Goal: Book appointment/travel/reservation

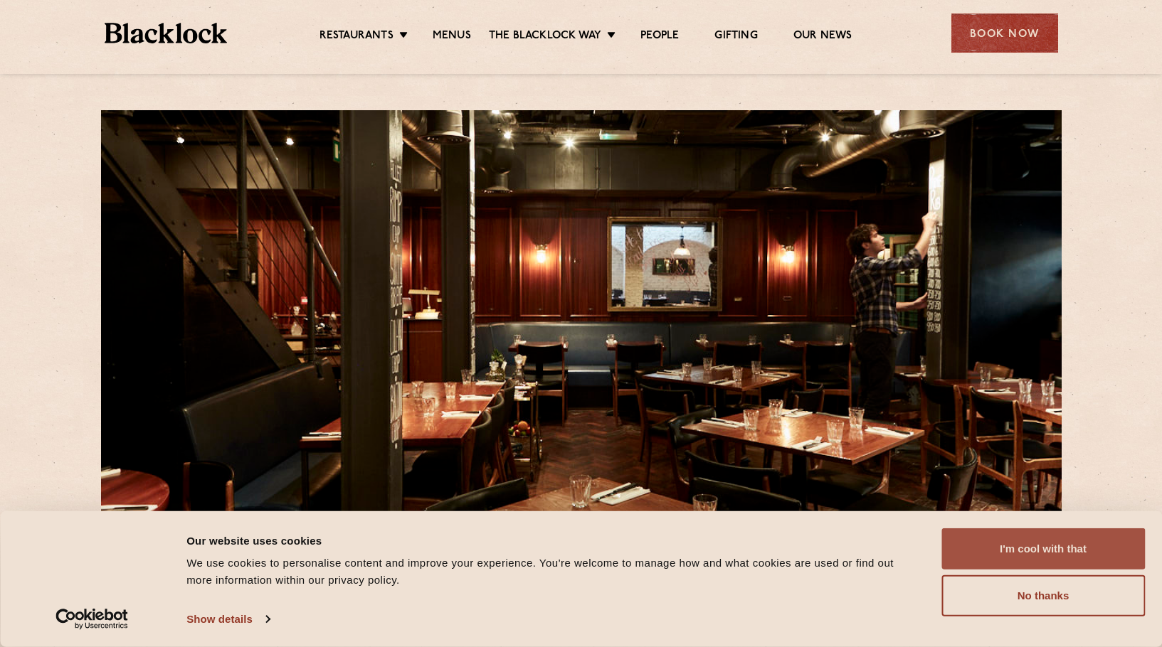
click at [1002, 535] on button "I'm cool with that" at bounding box center [1042, 549] width 203 height 41
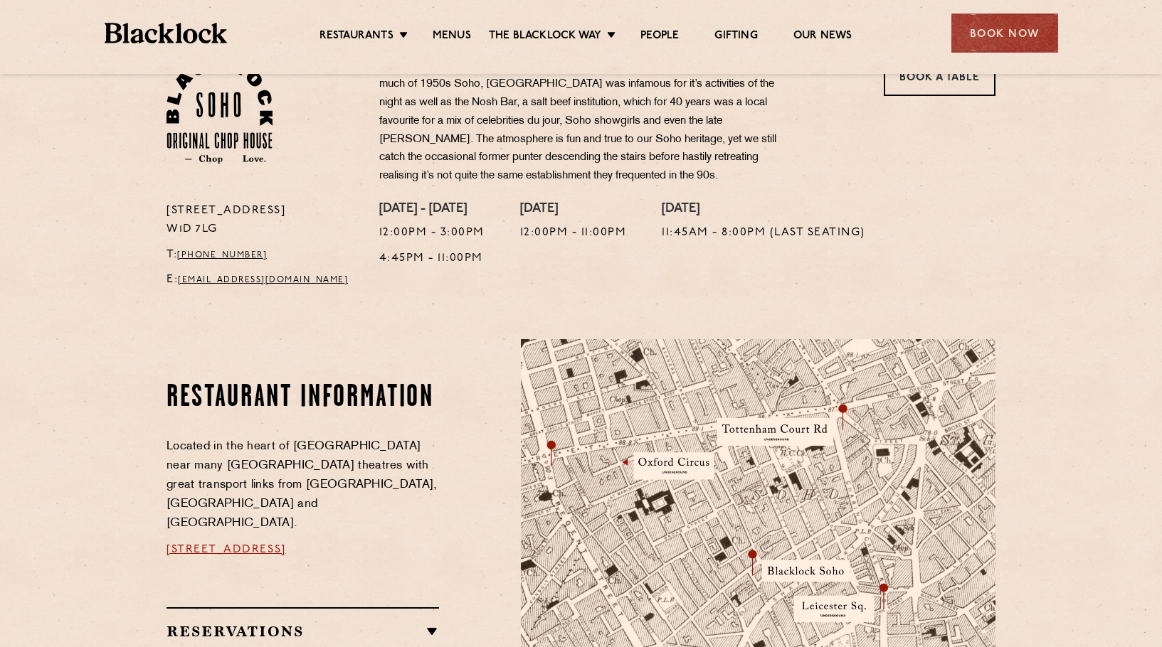
scroll to position [213, 0]
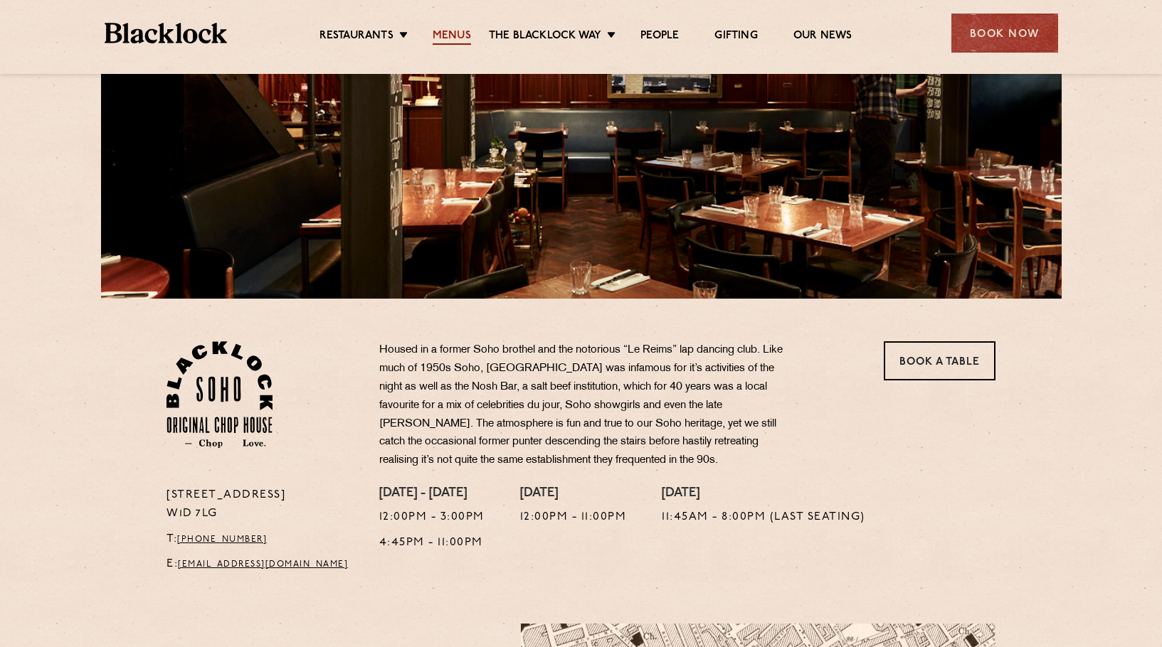
click at [450, 40] on link "Menus" at bounding box center [452, 37] width 38 height 16
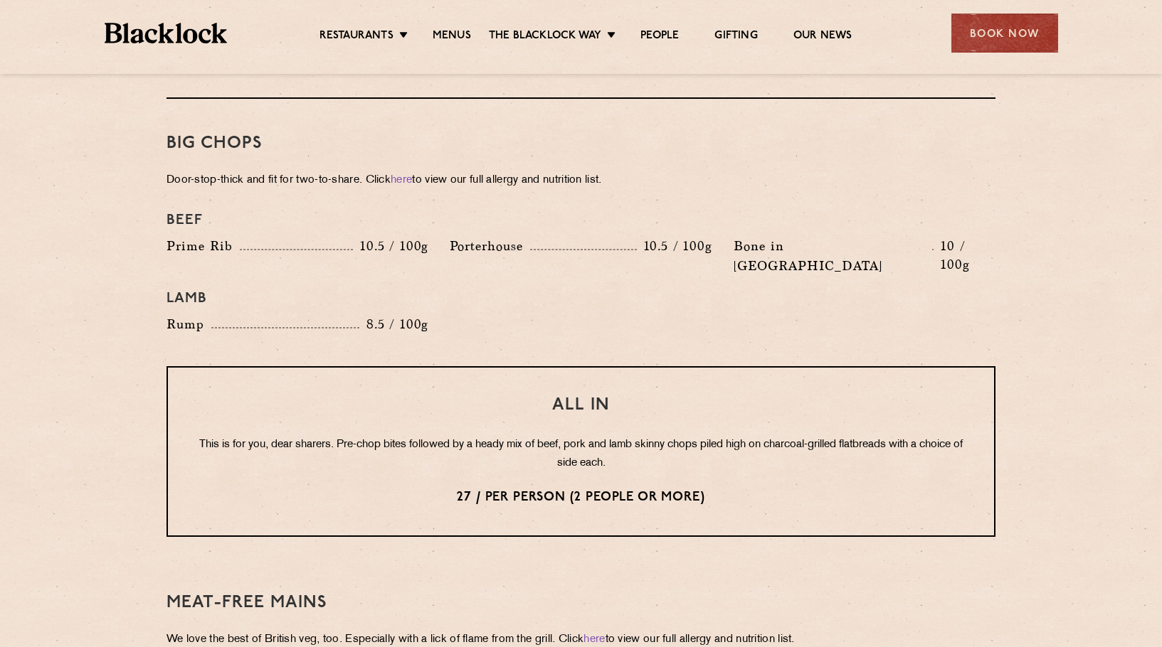
scroll to position [1565, 0]
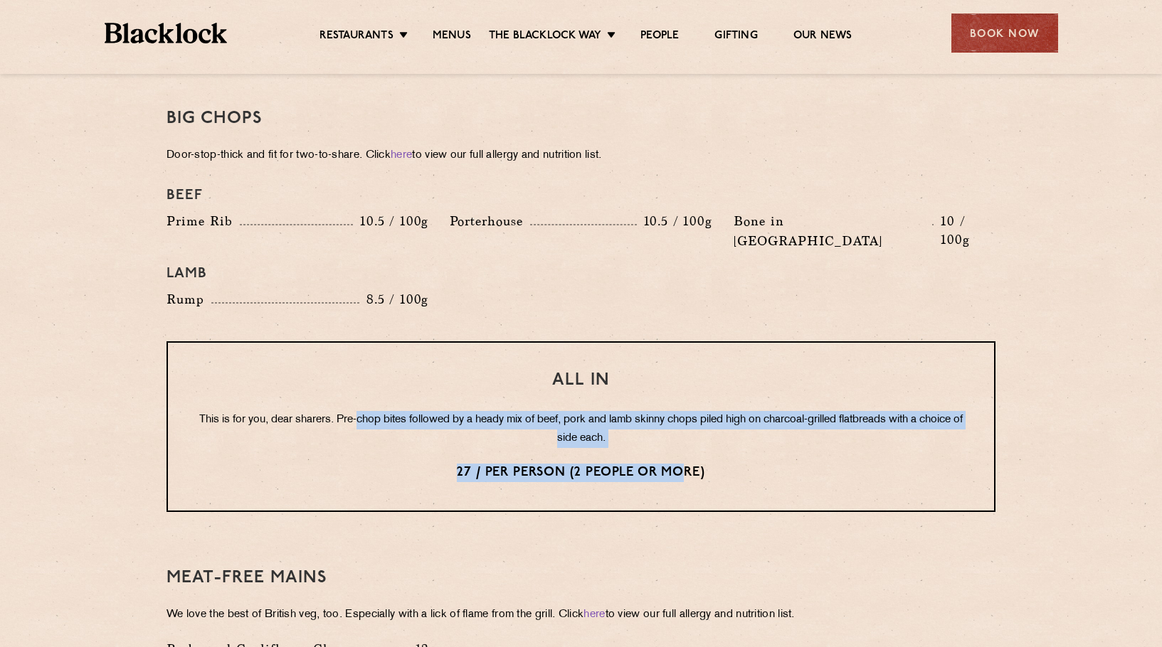
drag, startPoint x: 374, startPoint y: 381, endPoint x: 682, endPoint y: 408, distance: 309.2
click at [682, 408] on div "All In This is for you, dear sharers. Pre-chop bites followed by a heady mix of…" at bounding box center [580, 426] width 829 height 171
click at [568, 411] on p "This is for you, dear sharers. Pre-chop bites followed by a heady mix of beef, …" at bounding box center [580, 429] width 769 height 37
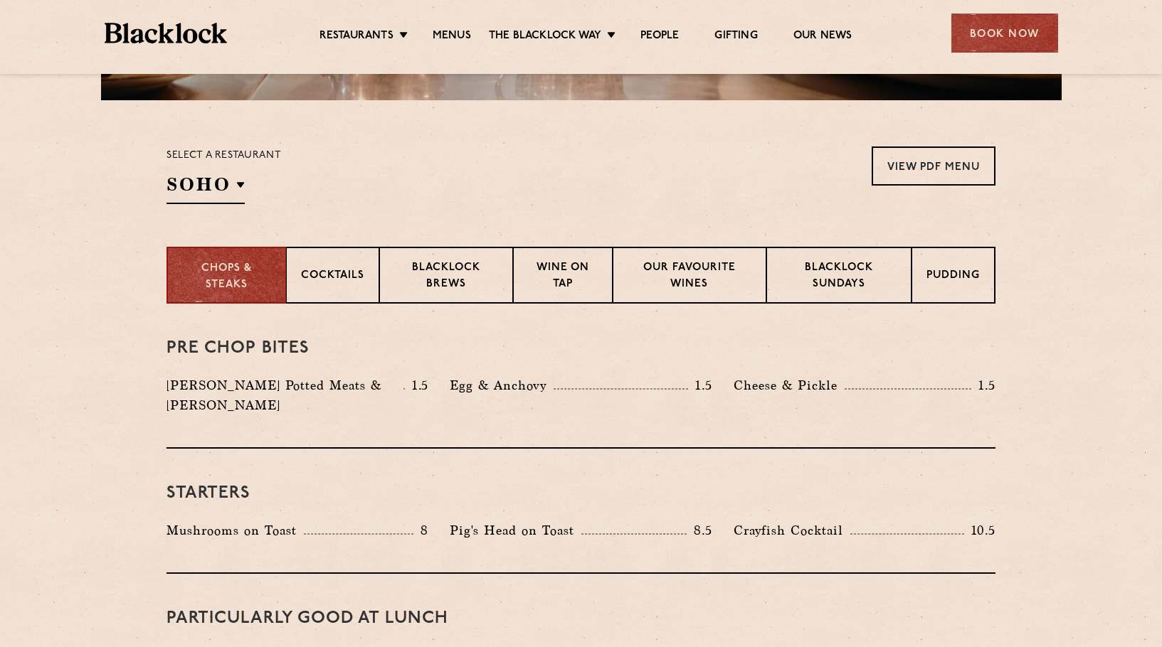
scroll to position [213, 0]
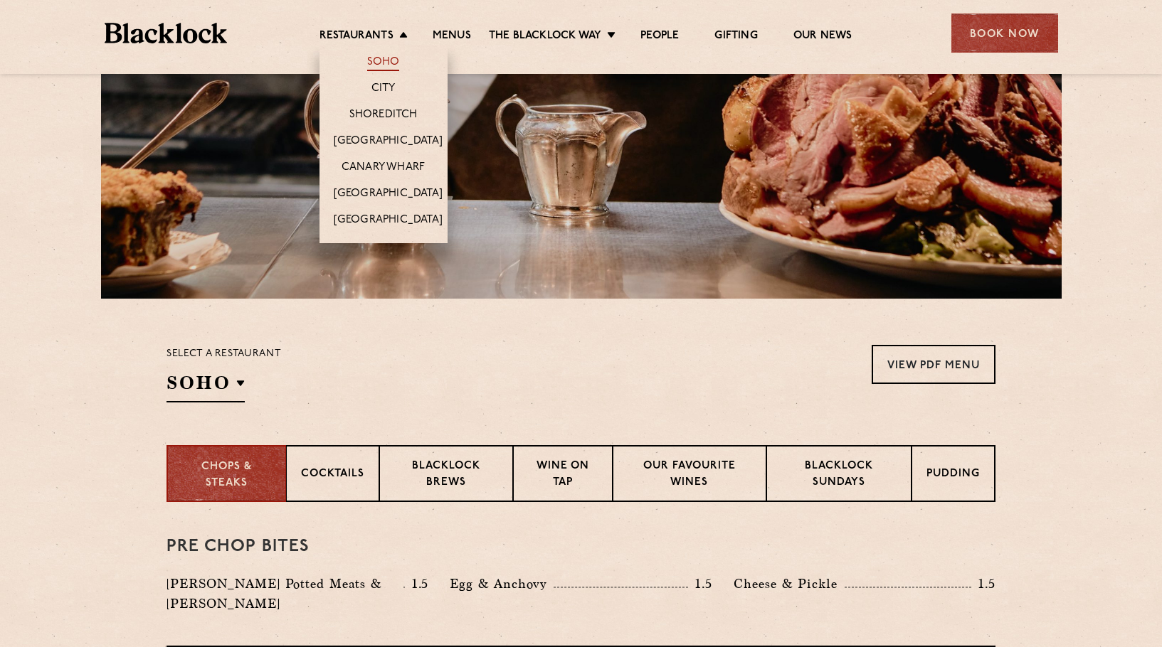
click at [391, 62] on link "Soho" at bounding box center [383, 63] width 33 height 16
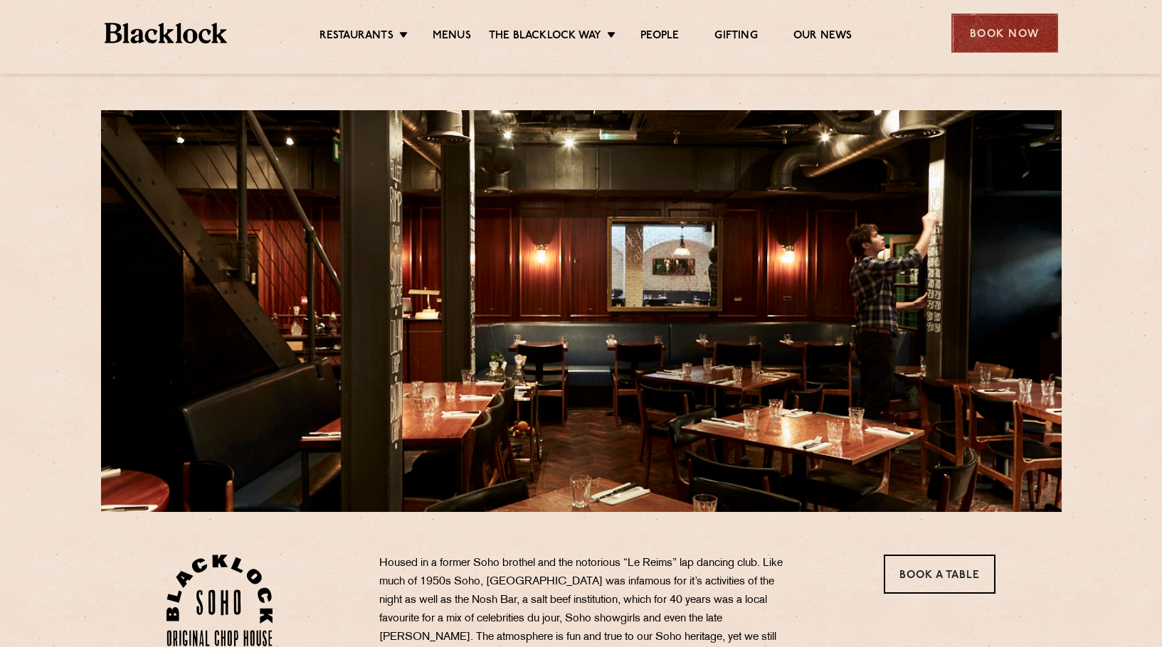
click at [1009, 31] on div "Book Now" at bounding box center [1004, 33] width 107 height 39
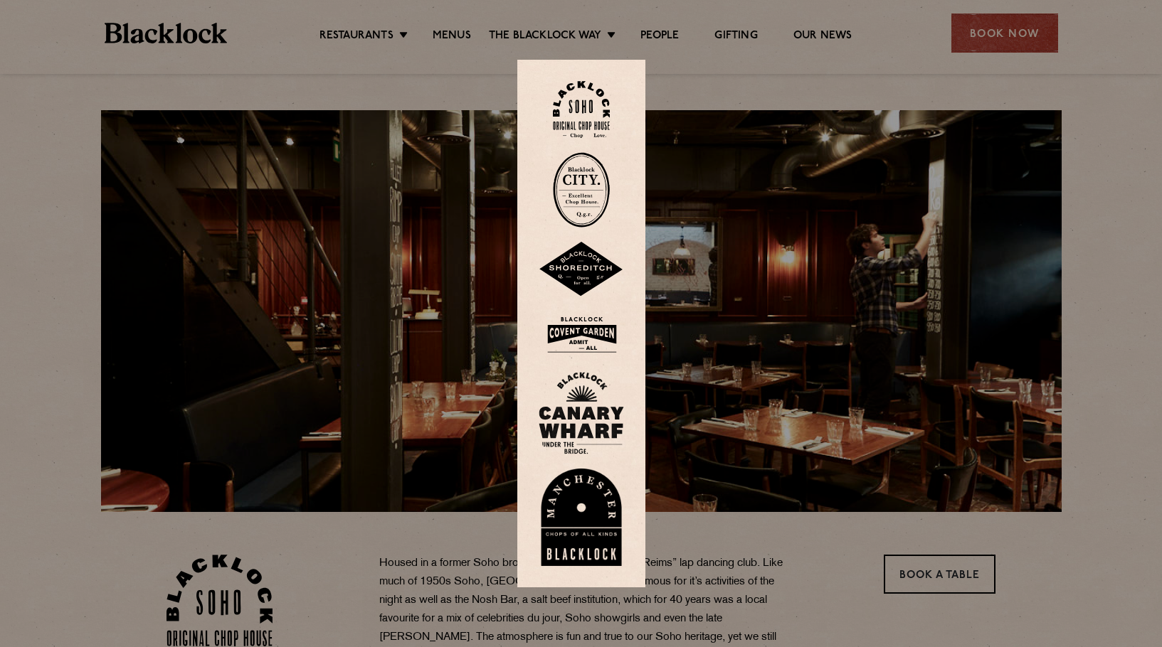
click at [579, 111] on img at bounding box center [581, 110] width 57 height 58
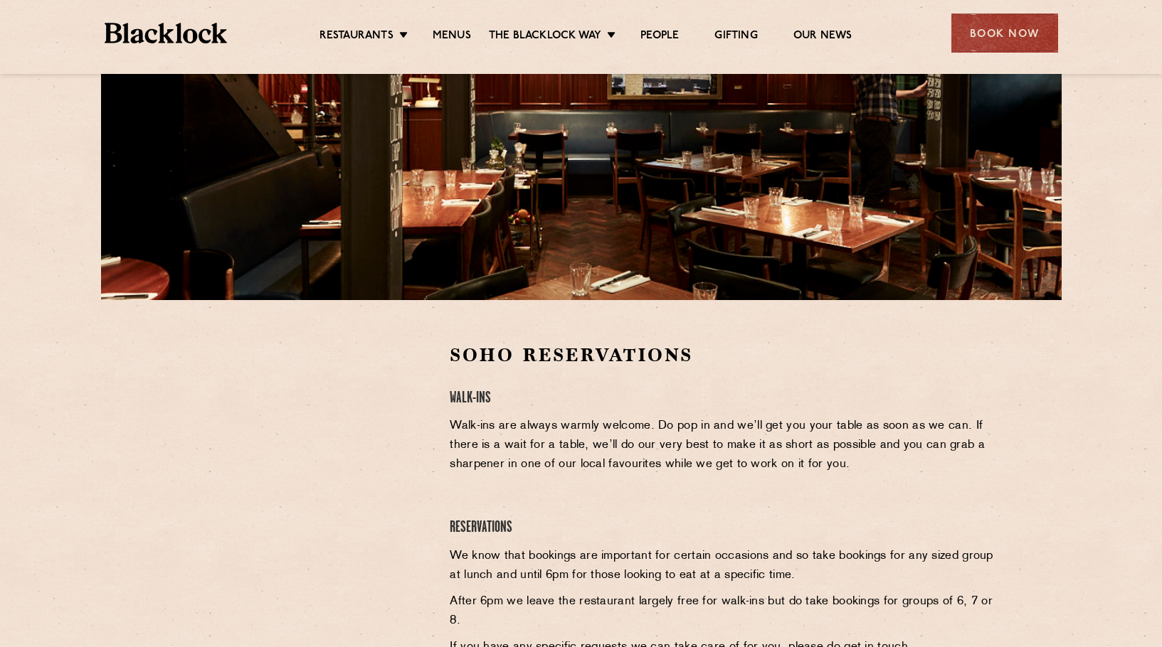
scroll to position [213, 0]
